Goal: Task Accomplishment & Management: Manage account settings

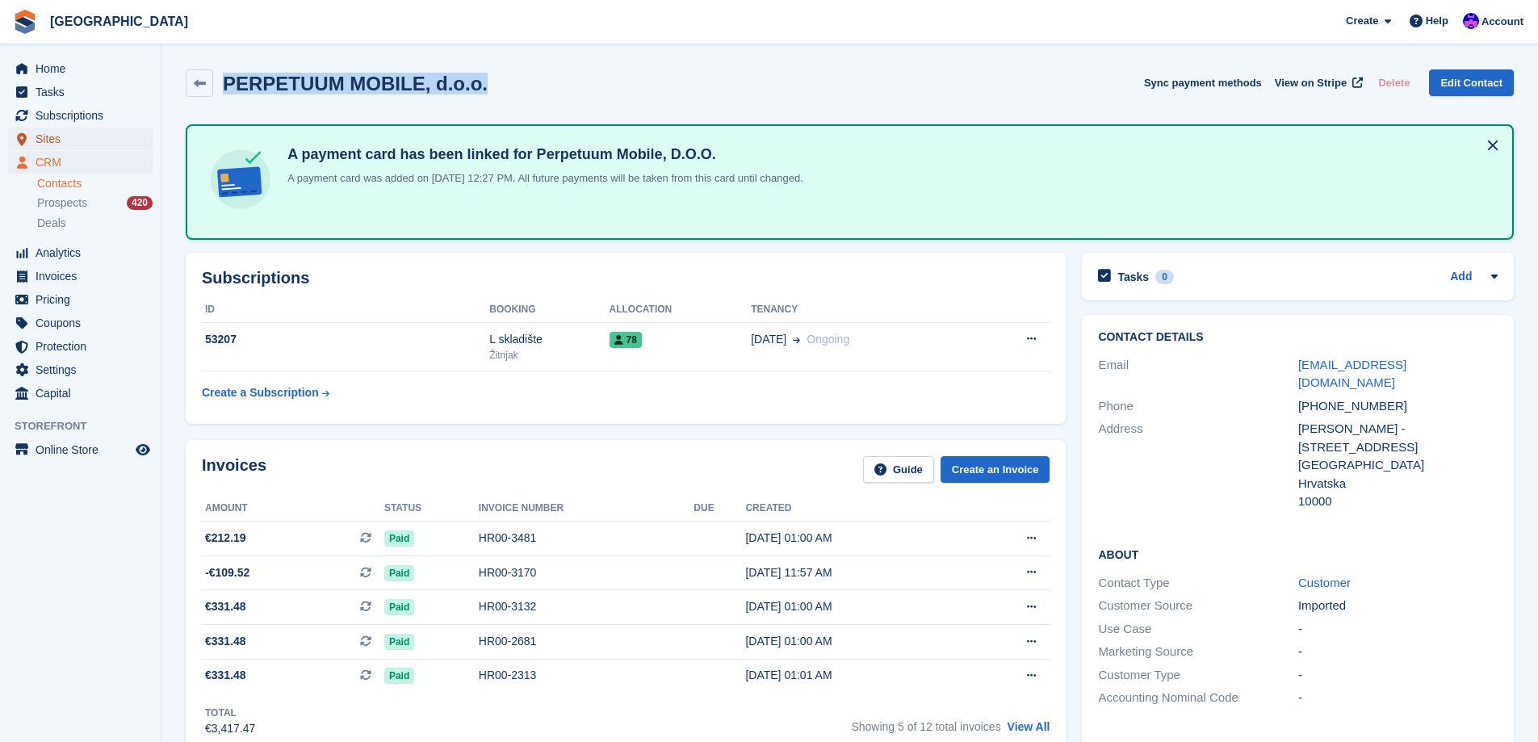
drag, startPoint x: 0, startPoint y: 0, endPoint x: 46, endPoint y: 136, distance: 144.0
click at [46, 136] on span "Sites" at bounding box center [84, 139] width 97 height 23
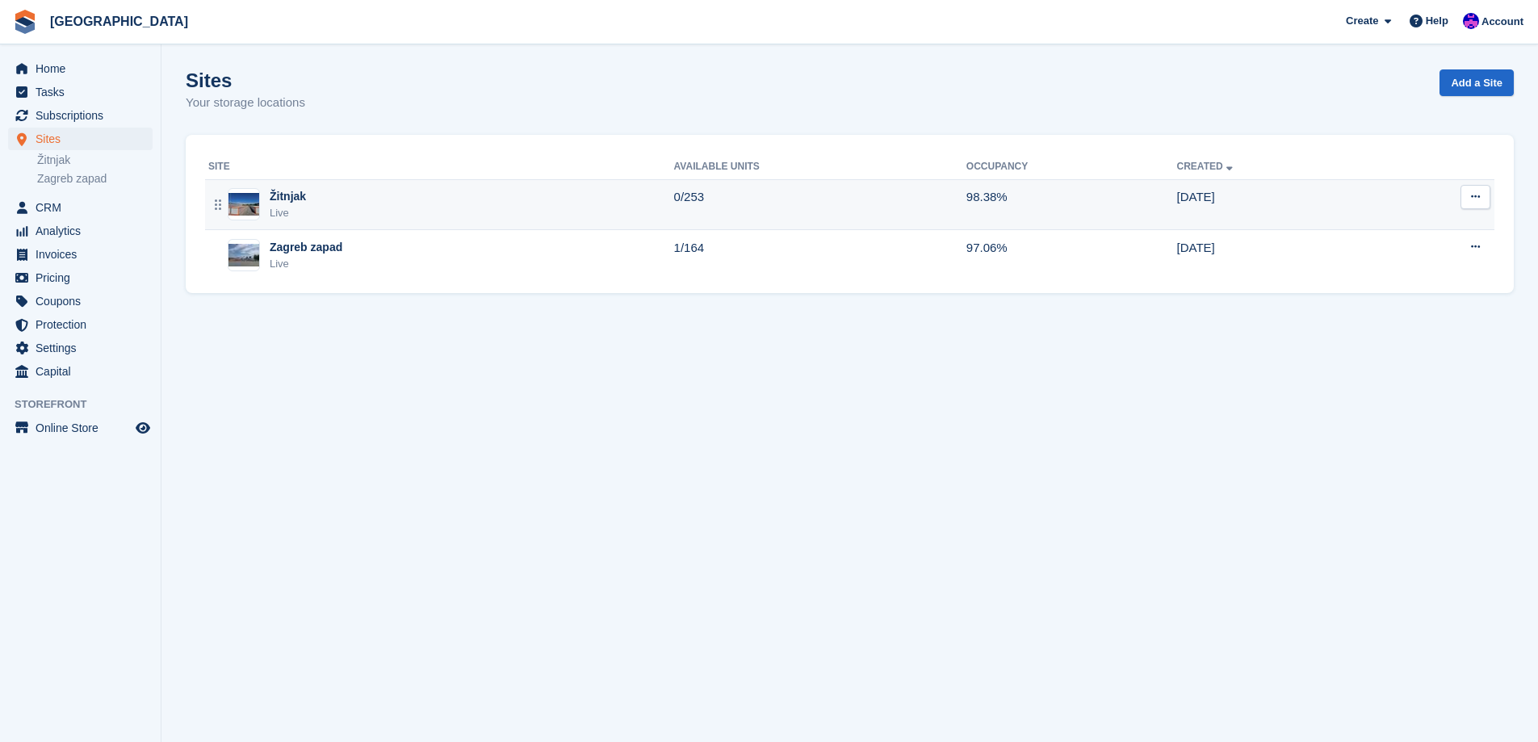
click at [758, 193] on td "0/253" at bounding box center [820, 204] width 292 height 51
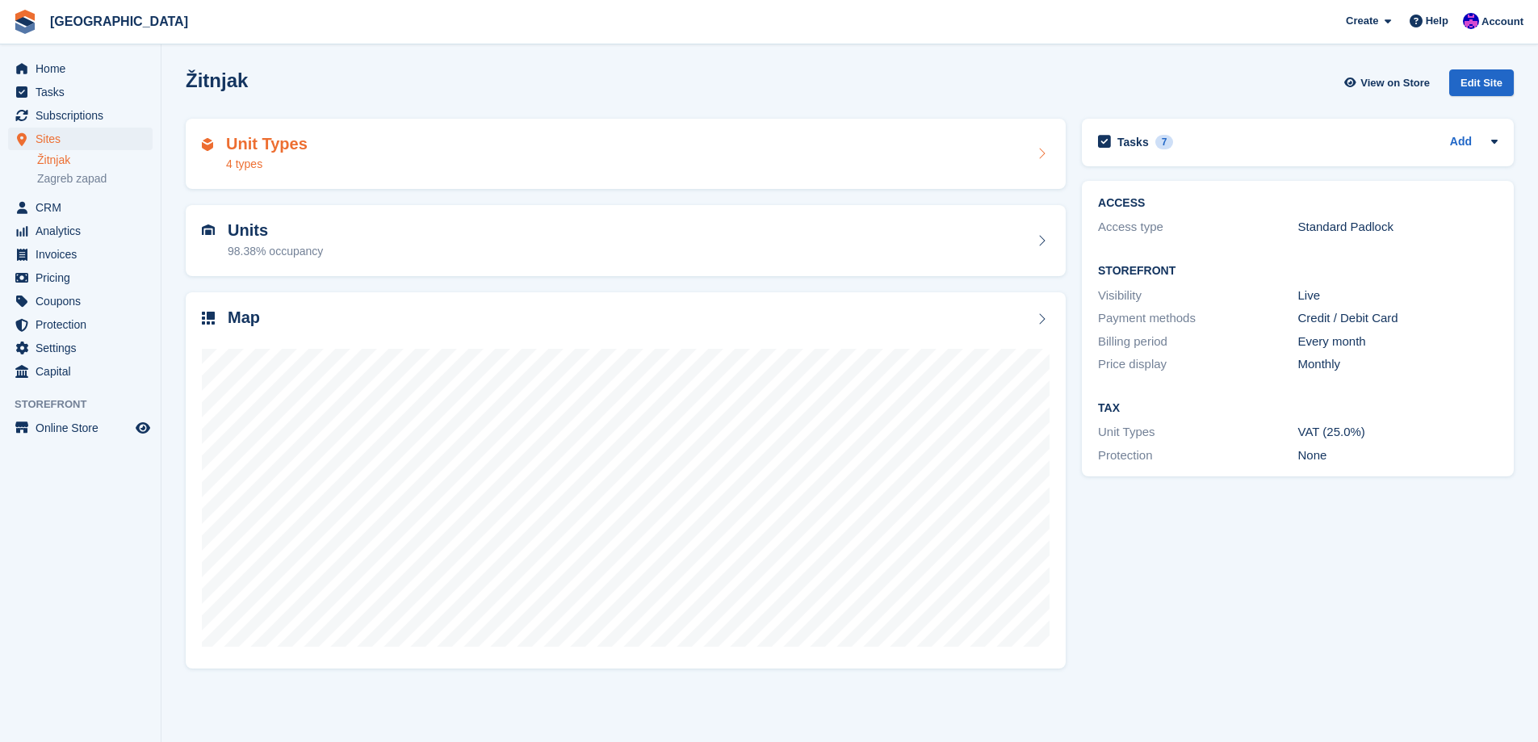
click at [850, 185] on div "Unit Types 4 types" at bounding box center [626, 154] width 880 height 71
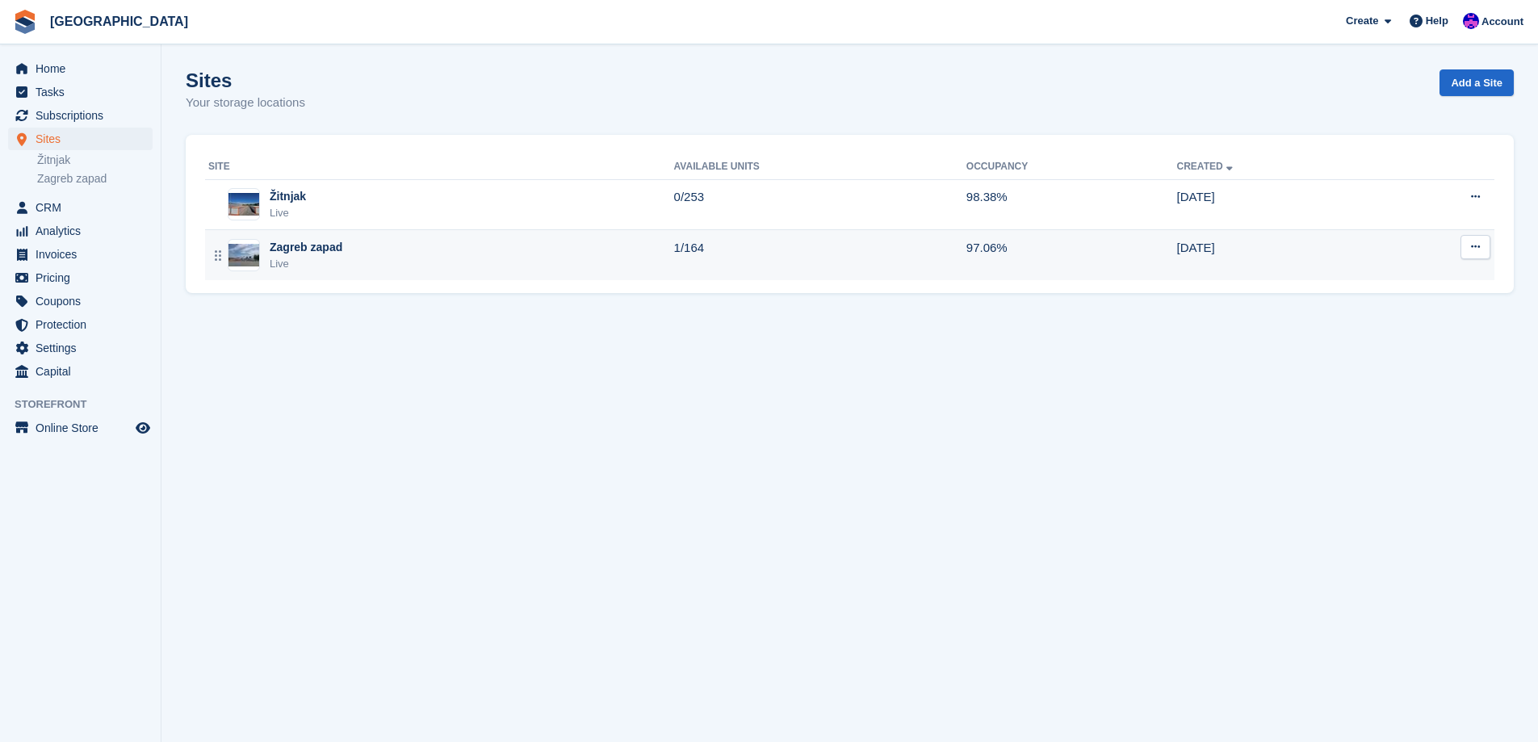
click at [1472, 251] on icon at bounding box center [1475, 246] width 9 height 10
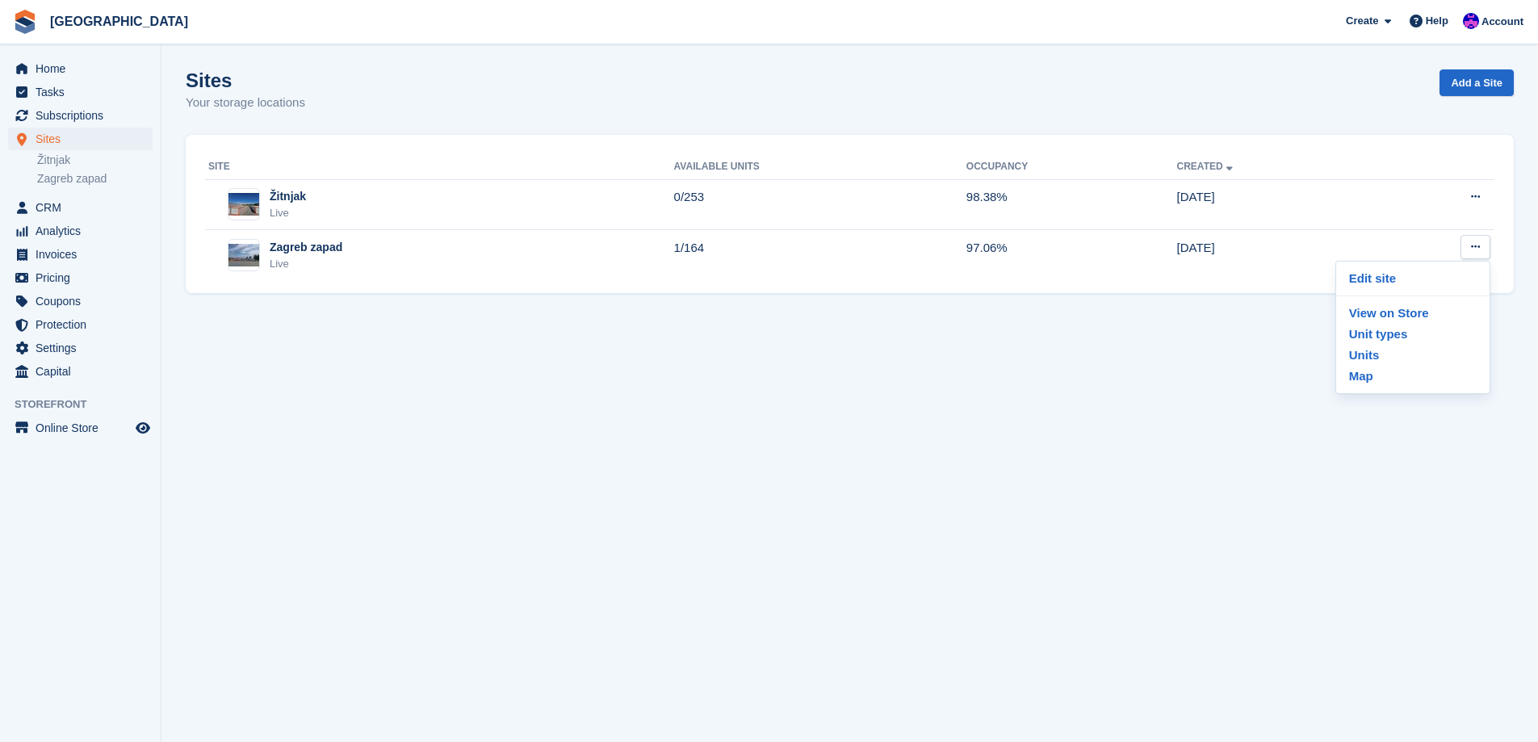
click at [1127, 384] on section "Sites Your storage locations Add a Site Site Available Units Occupancy Created …" at bounding box center [849, 371] width 1377 height 742
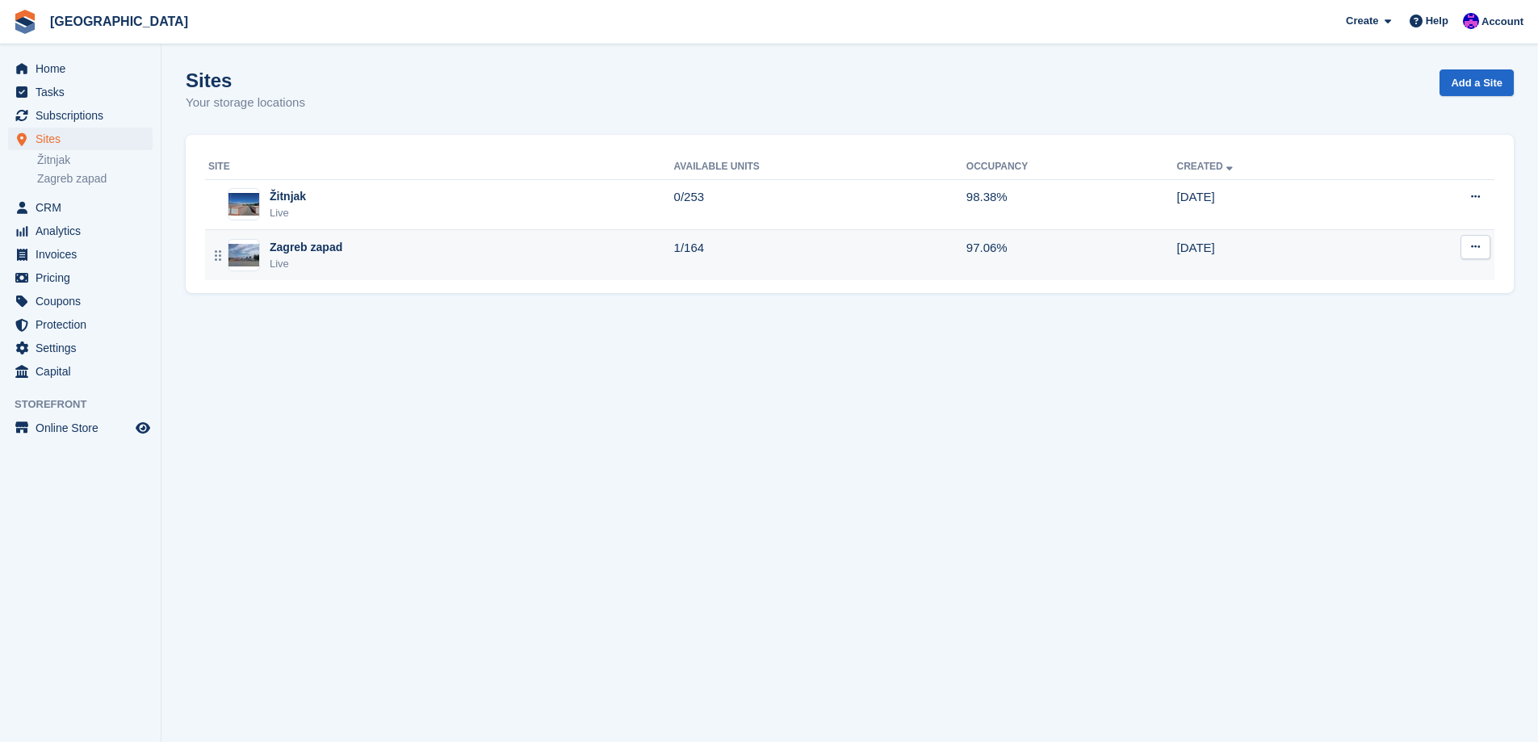
click at [1467, 245] on button at bounding box center [1476, 247] width 30 height 24
click at [1418, 332] on p "Unit types" at bounding box center [1413, 334] width 141 height 21
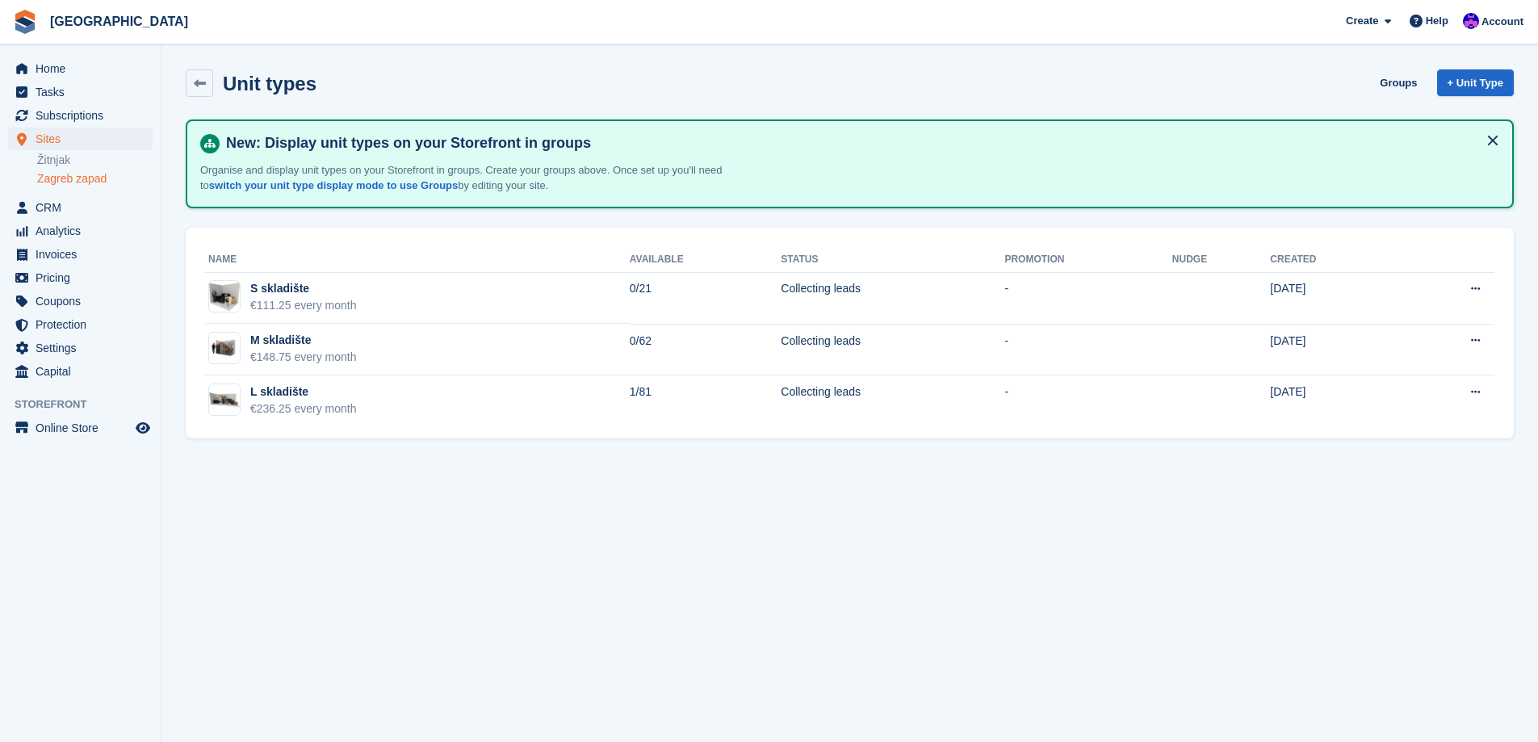
click at [745, 559] on section "Unit types Groups + Unit Type New: Display unit types on your Storefront in gro…" at bounding box center [849, 371] width 1377 height 742
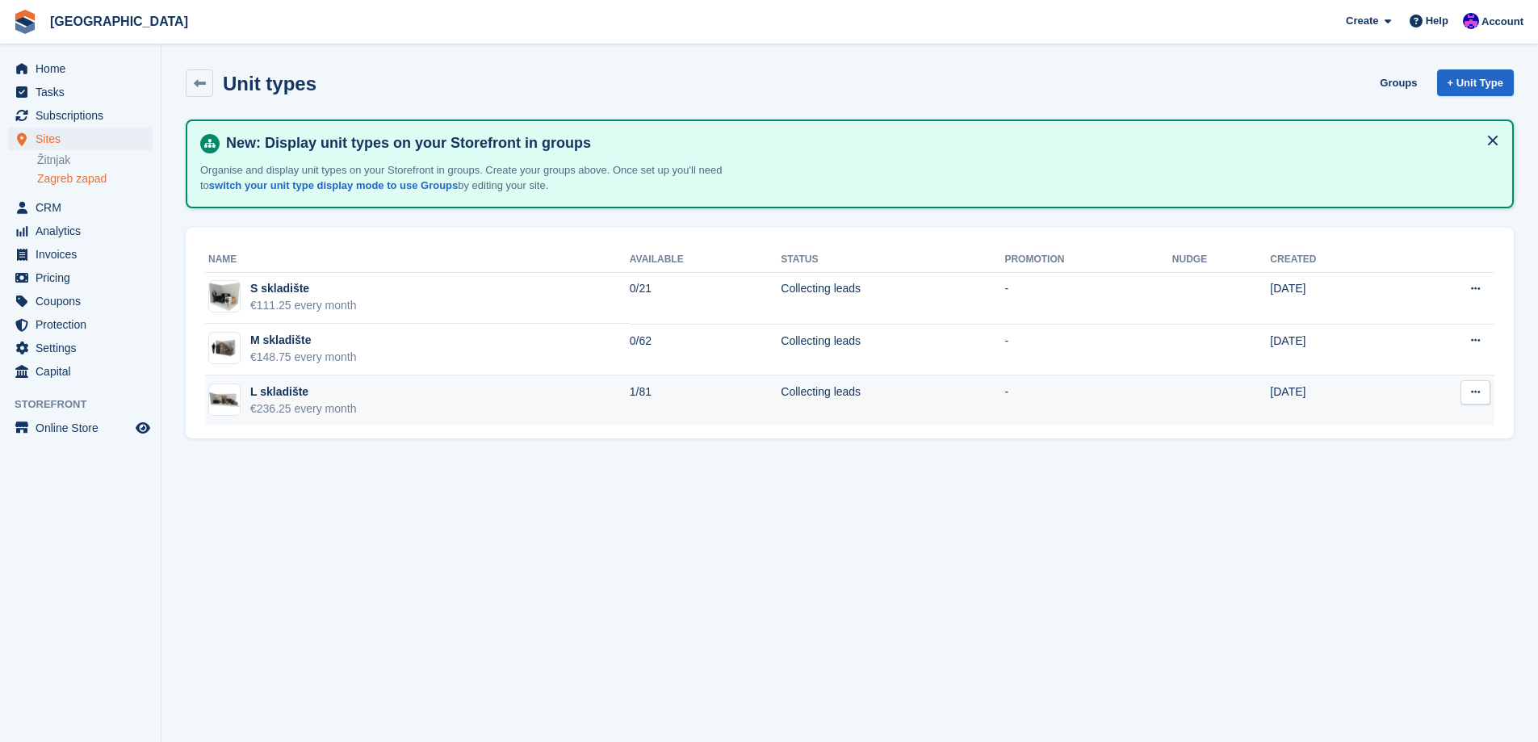
click at [709, 412] on td "1/81" at bounding box center [706, 400] width 152 height 51
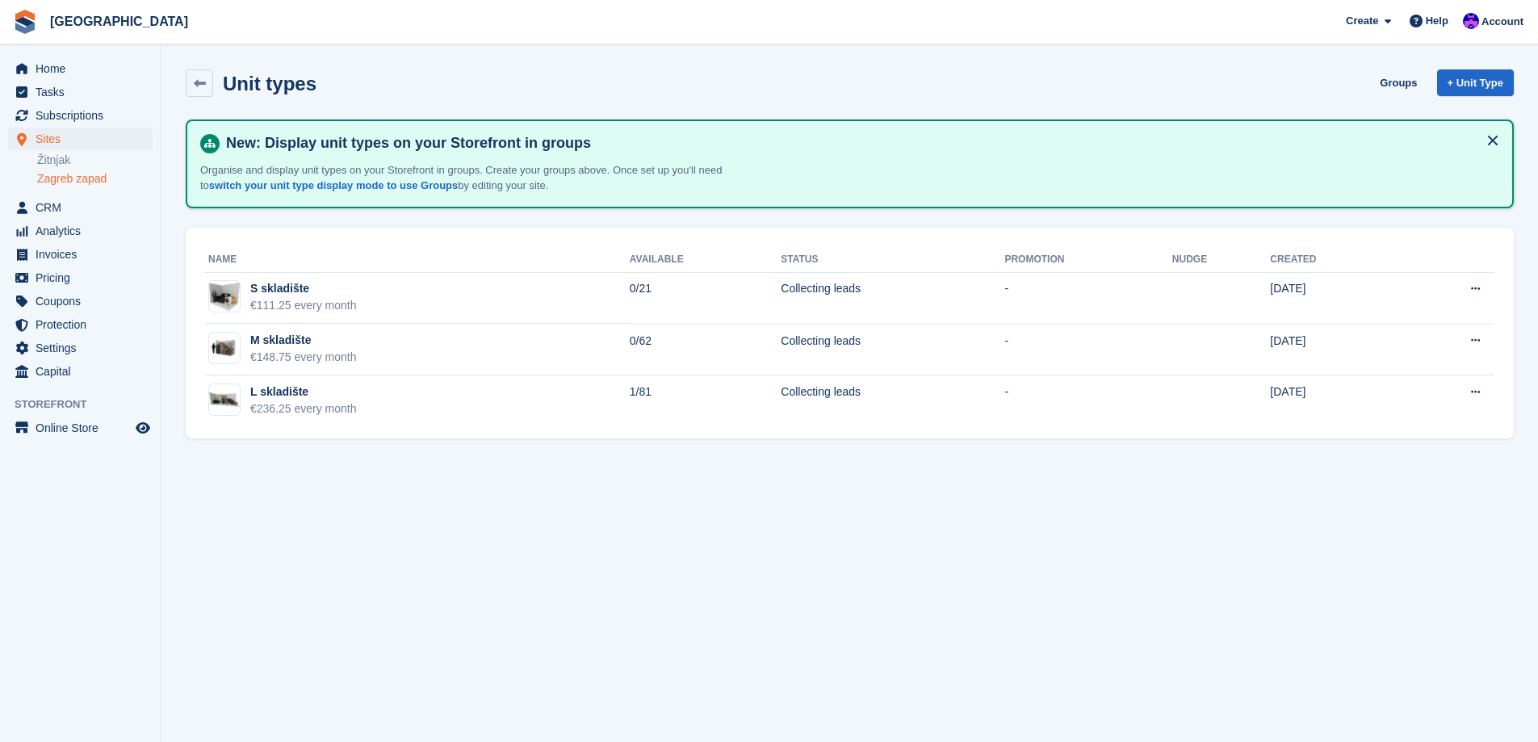
click at [761, 574] on section "Unit types Groups + Unit Type New: Display unit types on your Storefront in gro…" at bounding box center [849, 371] width 1377 height 742
